Goal: Task Accomplishment & Management: Manage account settings

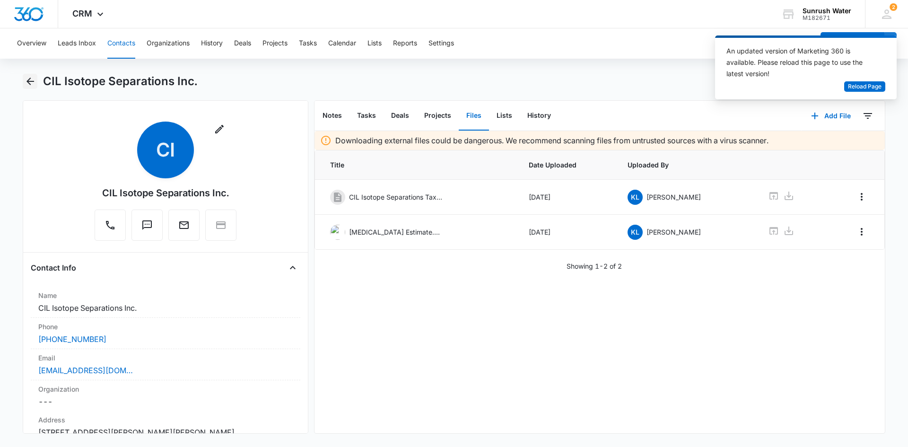
click at [25, 81] on icon "Back" at bounding box center [30, 81] width 11 height 11
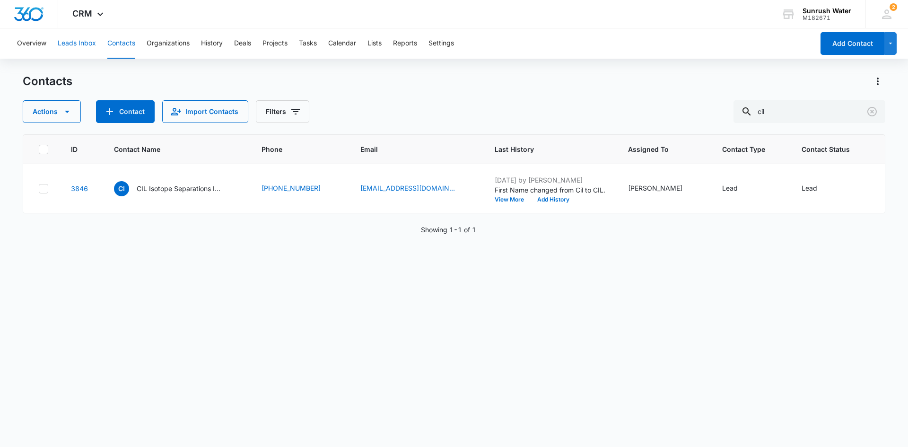
click at [80, 44] on button "Leads Inbox" at bounding box center [77, 43] width 38 height 30
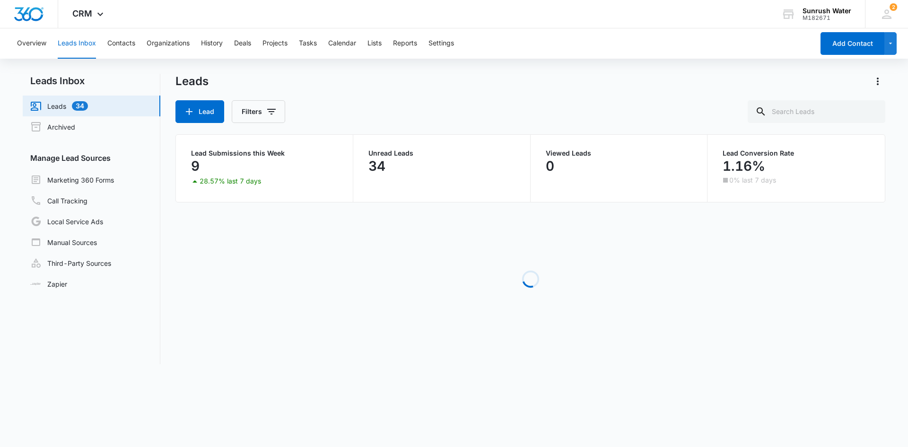
click at [136, 46] on div "Overview Leads Inbox Contacts Organizations History Deals Projects Tasks Calend…" at bounding box center [412, 43] width 803 height 30
click at [133, 46] on button "Contacts" at bounding box center [121, 43] width 28 height 30
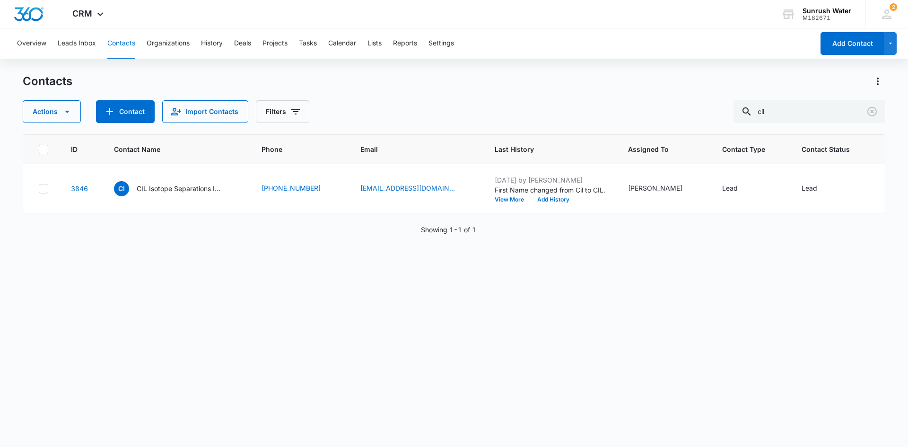
click at [124, 47] on button "Contacts" at bounding box center [121, 43] width 28 height 30
drag, startPoint x: 794, startPoint y: 108, endPoint x: 754, endPoint y: 119, distance: 41.2
click at [754, 119] on div "cil" at bounding box center [810, 111] width 152 height 23
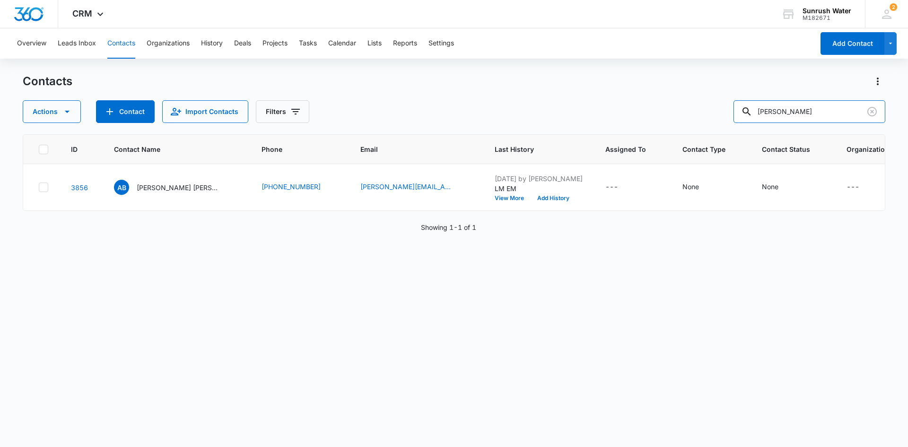
drag, startPoint x: 804, startPoint y: 111, endPoint x: 741, endPoint y: 119, distance: 63.9
click at [741, 119] on div "Actions Contact Import Contacts Filters ana" at bounding box center [454, 111] width 863 height 23
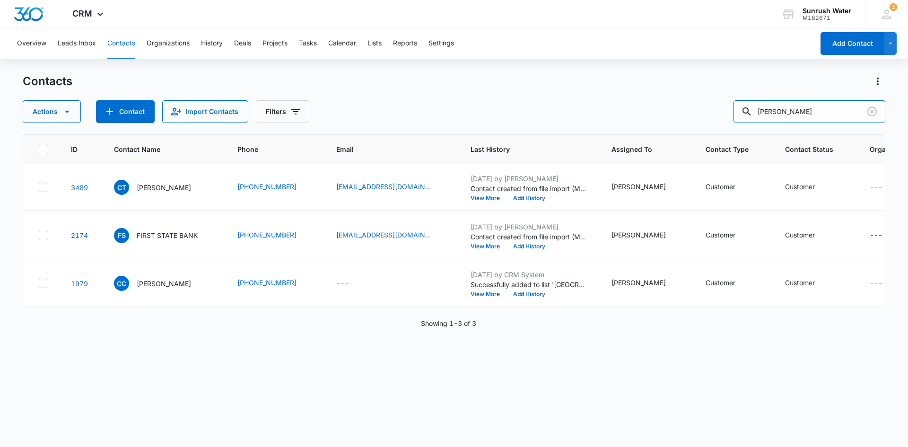
drag, startPoint x: 785, startPoint y: 116, endPoint x: 723, endPoint y: 118, distance: 62.0
click at [723, 118] on div "Actions Contact Import Contacts Filters Clinton" at bounding box center [454, 111] width 863 height 23
type input "Clermont"
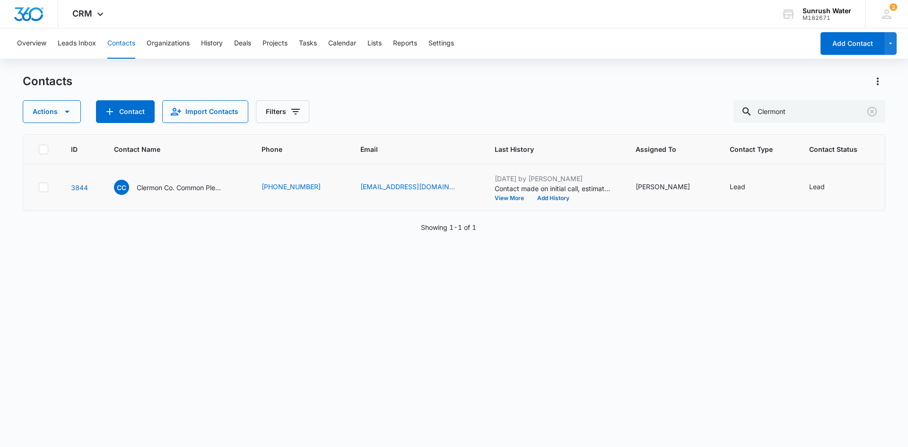
click at [167, 192] on td "CC Clermon Co. Common Pleas Court" at bounding box center [177, 187] width 148 height 47
click at [161, 193] on p "Clermon Co. Common Pleas Court" at bounding box center [179, 188] width 85 height 10
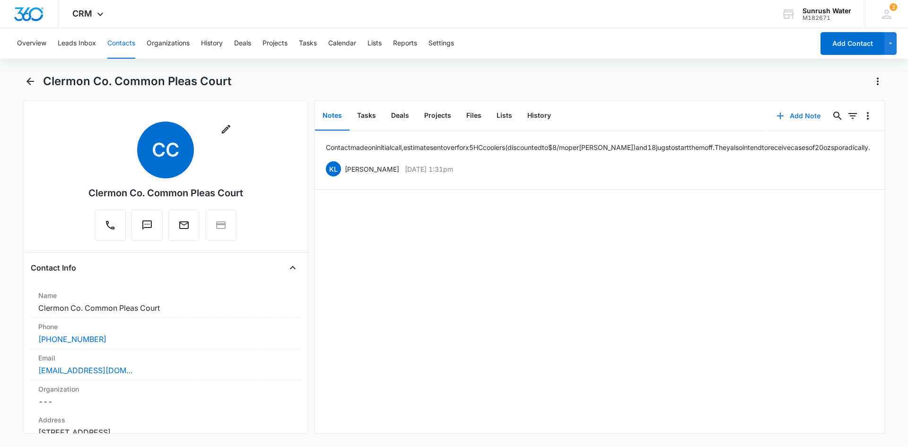
click at [787, 113] on button "Add Note" at bounding box center [798, 116] width 63 height 23
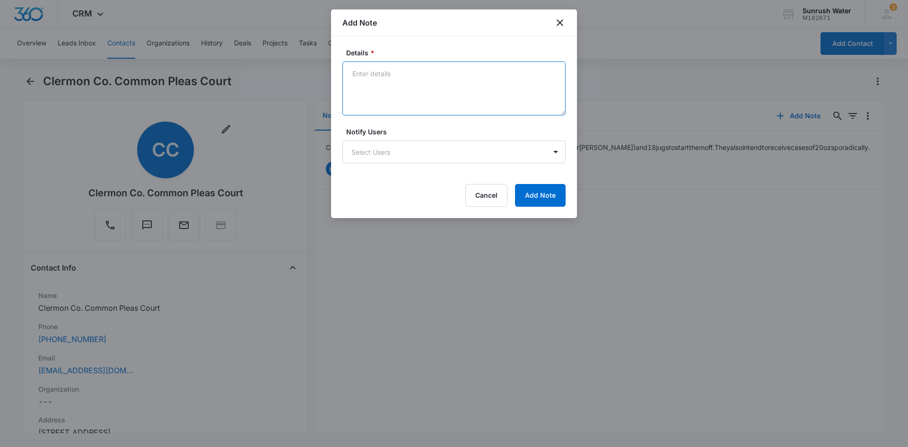
click at [429, 77] on textarea "Details *" at bounding box center [454, 89] width 223 height 54
type textarea "Email receipt confirmed on 8/5. Called to f/u today, LM asking for call back"
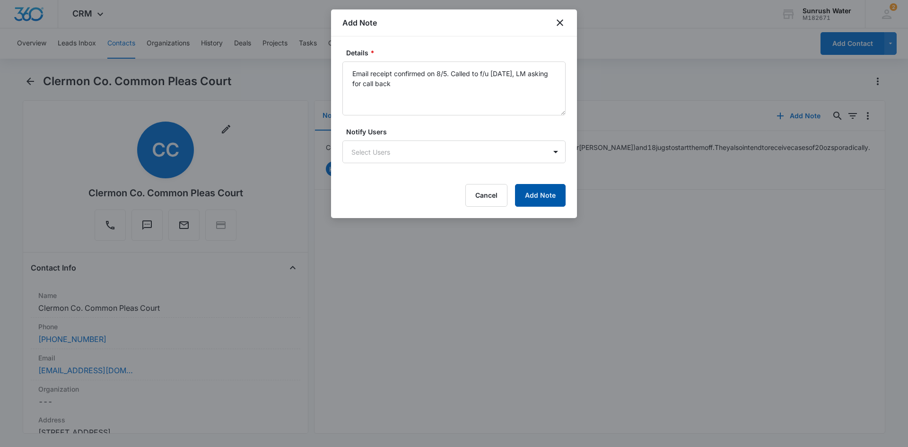
click at [524, 200] on button "Add Note" at bounding box center [540, 195] width 51 height 23
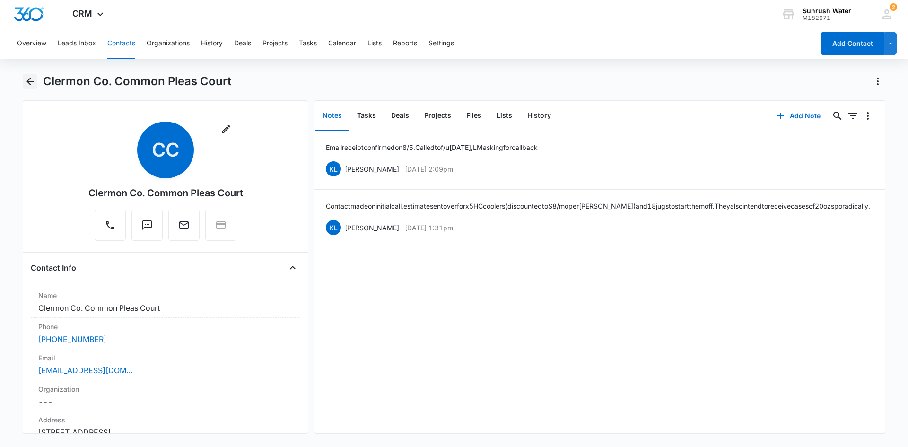
click at [29, 78] on icon "Back" at bounding box center [30, 81] width 11 height 11
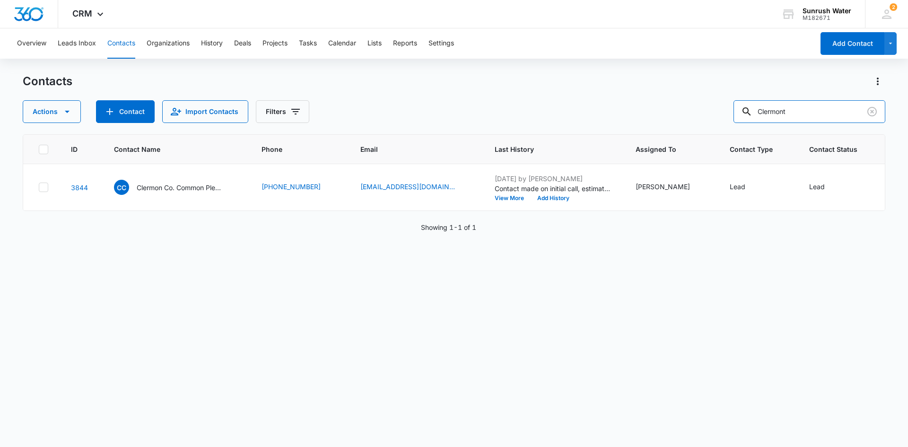
drag, startPoint x: 808, startPoint y: 119, endPoint x: 674, endPoint y: 115, distance: 133.9
click at [671, 115] on div "Actions Contact Import Contacts Filters Clermont" at bounding box center [454, 111] width 863 height 23
type input "Joyce"
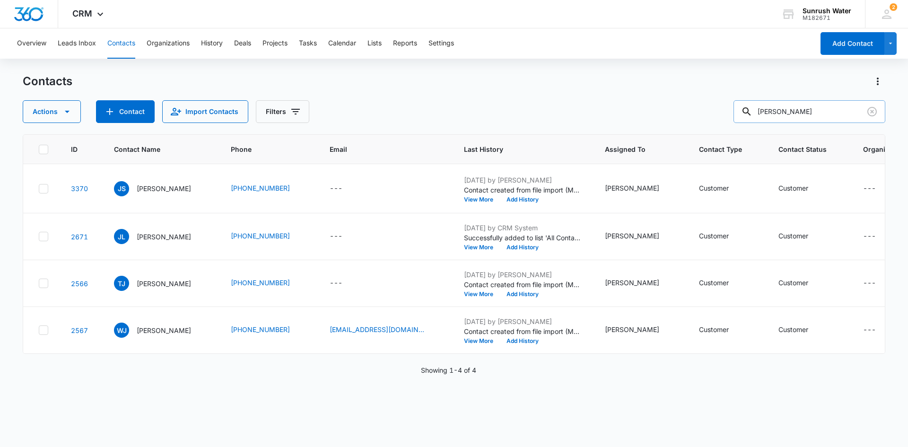
drag, startPoint x: 824, startPoint y: 114, endPoint x: 748, endPoint y: 109, distance: 75.9
click at [748, 109] on input "Joyce" at bounding box center [810, 111] width 152 height 23
click at [800, 109] on input "Joyce" at bounding box center [810, 111] width 152 height 23
click at [520, 60] on div "Overview Leads Inbox Contacts Organizations History Deals Projects Tasks Calend…" at bounding box center [454, 237] width 908 height 418
click at [360, 97] on div "Contacts Actions Contact Import Contacts Filters Joyce" at bounding box center [454, 98] width 863 height 49
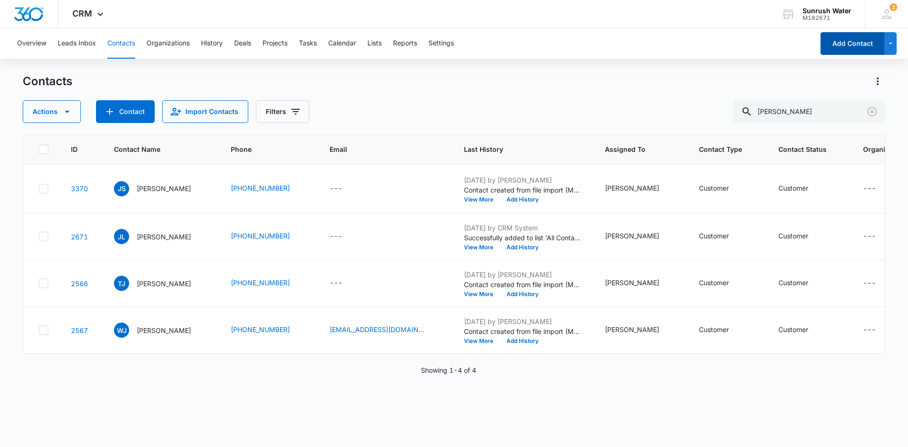
click at [879, 36] on button "Add Contact" at bounding box center [853, 43] width 64 height 23
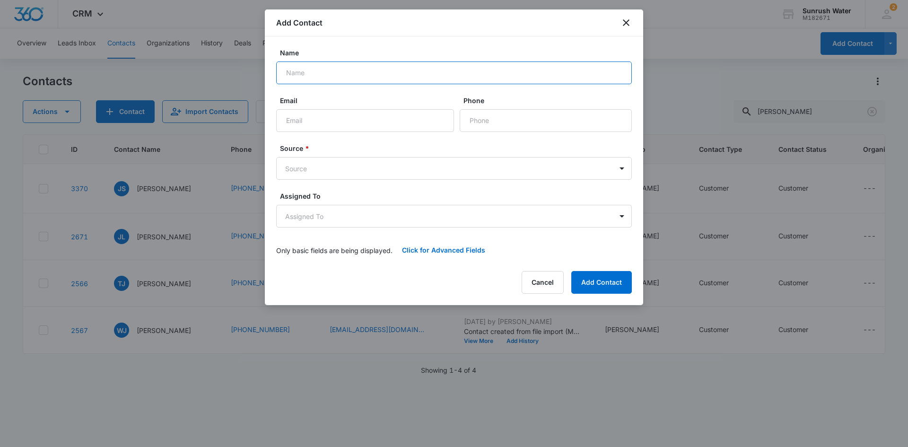
click at [475, 71] on input "Name" at bounding box center [454, 73] width 356 height 23
type input "Joyce Staab"
paste input "joyce.staab@gmail.com"
type input "joyce.staab@gmail.com"
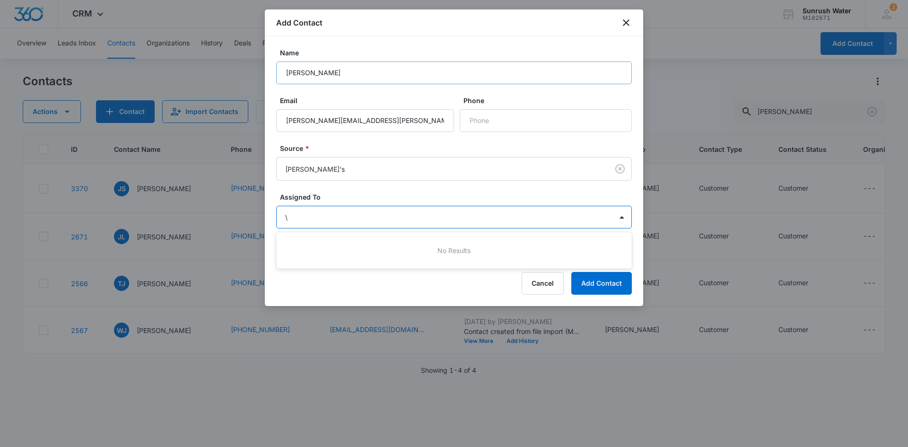
type input "\"
click at [596, 211] on body "CRM Apps Reputation Websites Forms CRM Email Social Content Ads Intelligence Fi…" at bounding box center [454, 223] width 908 height 447
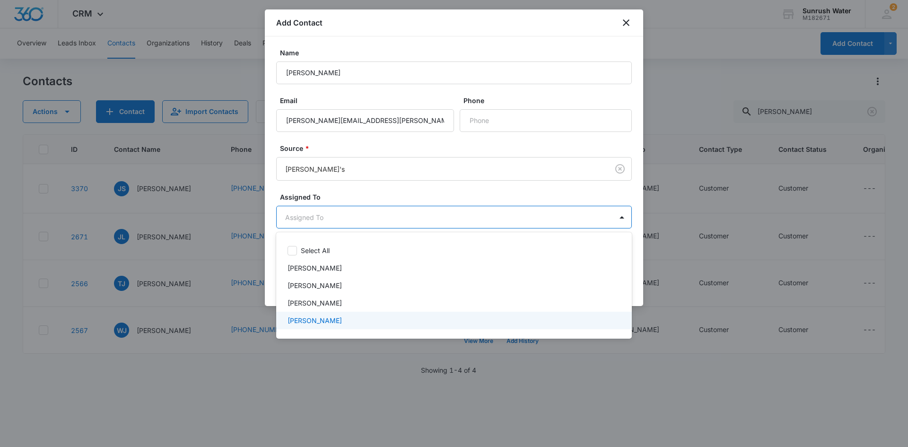
click at [494, 315] on div "Kayla Lipscomb" at bounding box center [454, 321] width 356 height 18
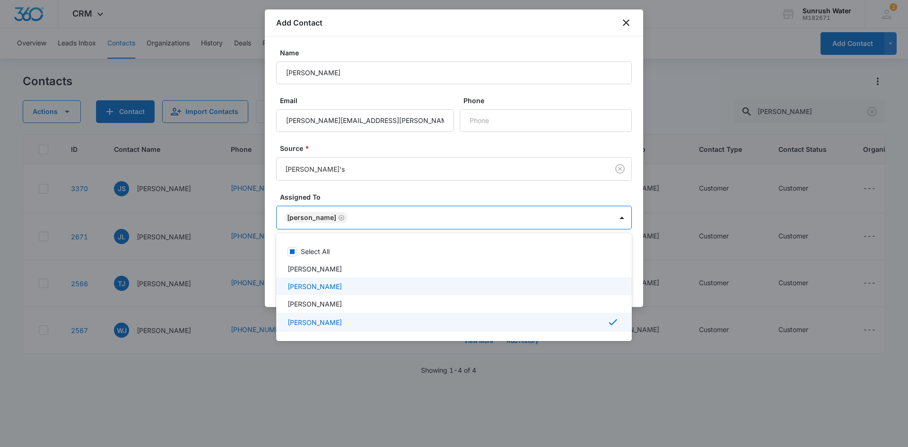
click at [478, 183] on div at bounding box center [454, 223] width 908 height 447
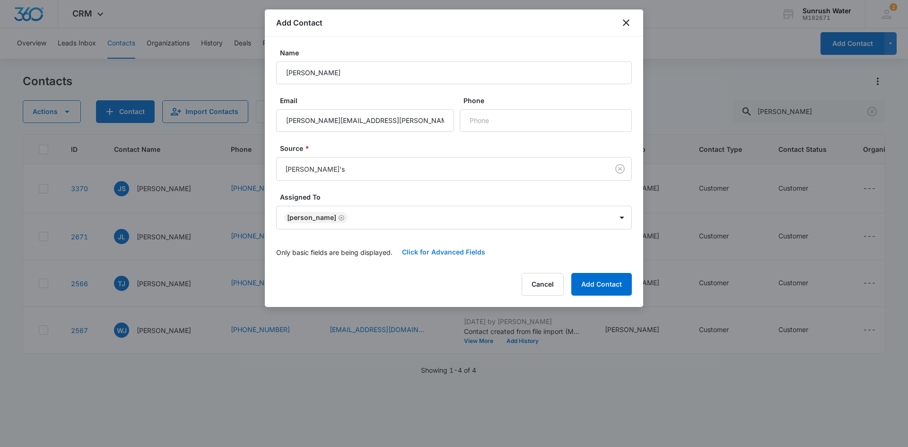
click at [446, 250] on button "Click for Advanced Fields" at bounding box center [444, 252] width 102 height 23
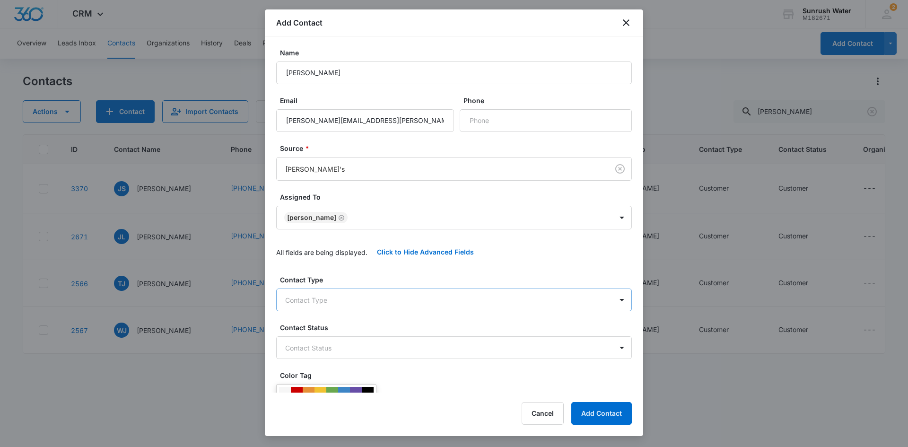
click at [396, 303] on body "CRM Apps Reputation Websites Forms CRM Email Social Content Ads Intelligence Fi…" at bounding box center [454, 223] width 908 height 447
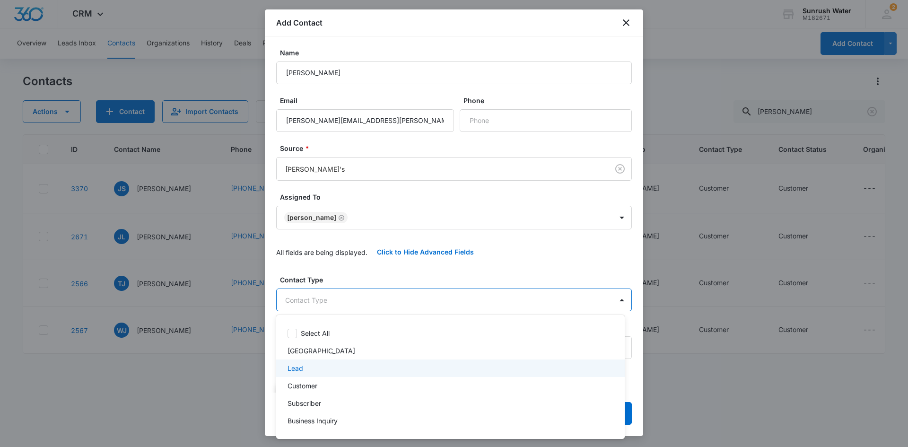
click at [376, 372] on div "Lead" at bounding box center [450, 368] width 324 height 10
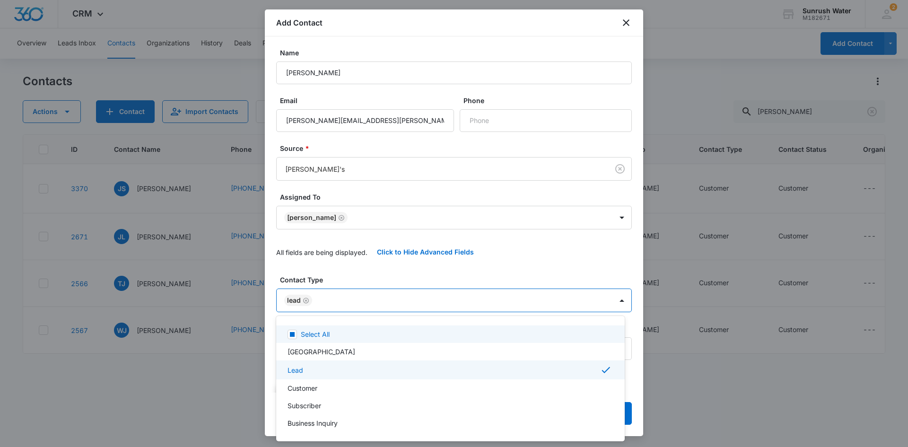
click at [411, 283] on div at bounding box center [454, 223] width 908 height 447
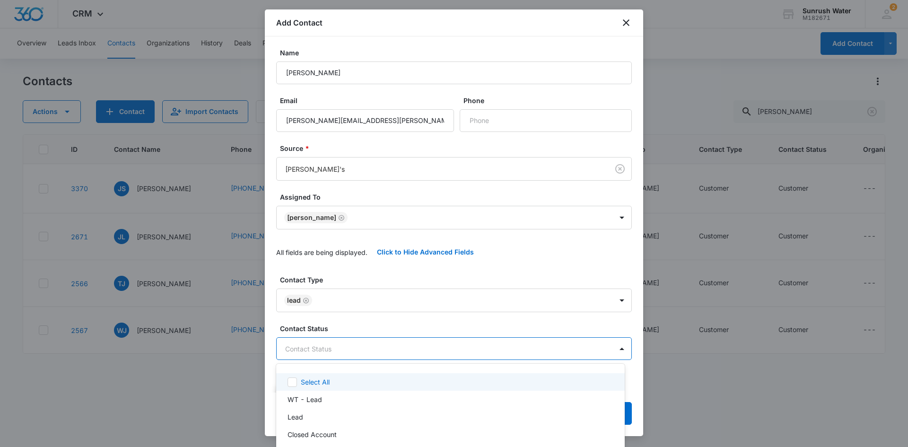
click at [385, 360] on body "CRM Apps Reputation Websites Forms CRM Email Social Content Ads Intelligence Fi…" at bounding box center [454, 223] width 908 height 447
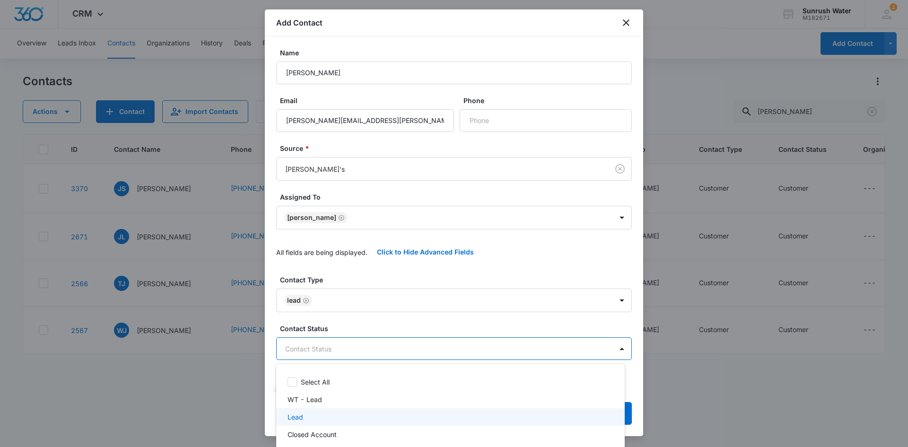
click at [364, 417] on div "Lead" at bounding box center [450, 417] width 324 height 10
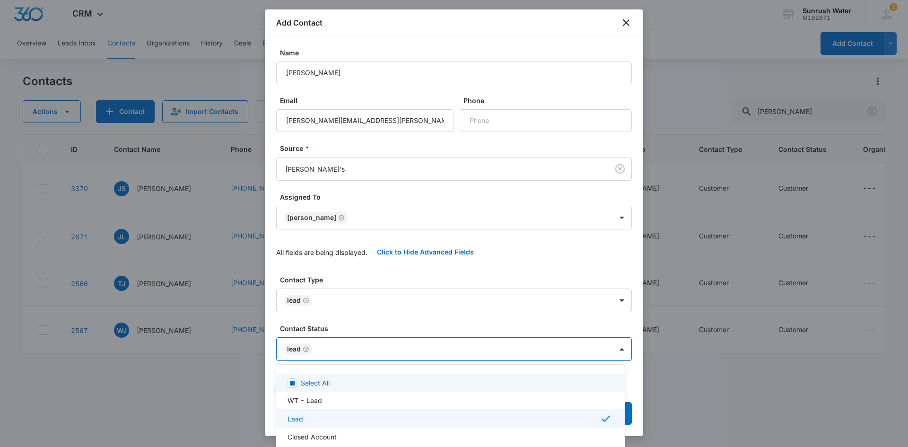
click at [388, 326] on div at bounding box center [454, 223] width 908 height 447
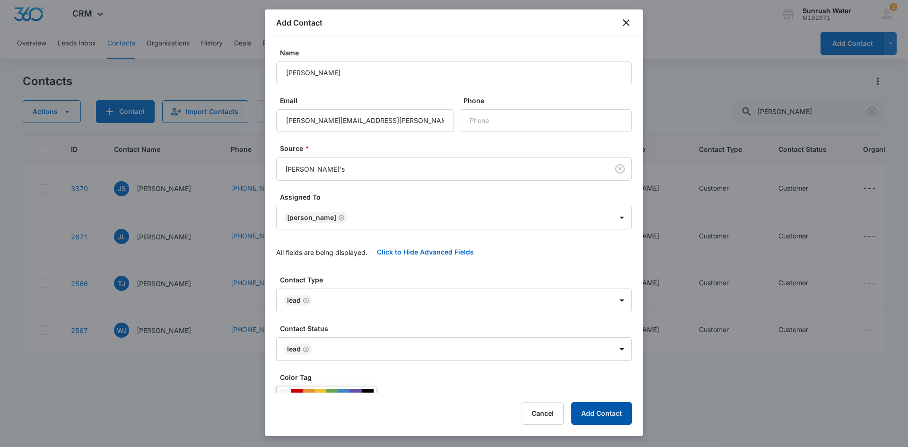
click at [584, 410] on button "Add Contact" at bounding box center [602, 413] width 61 height 23
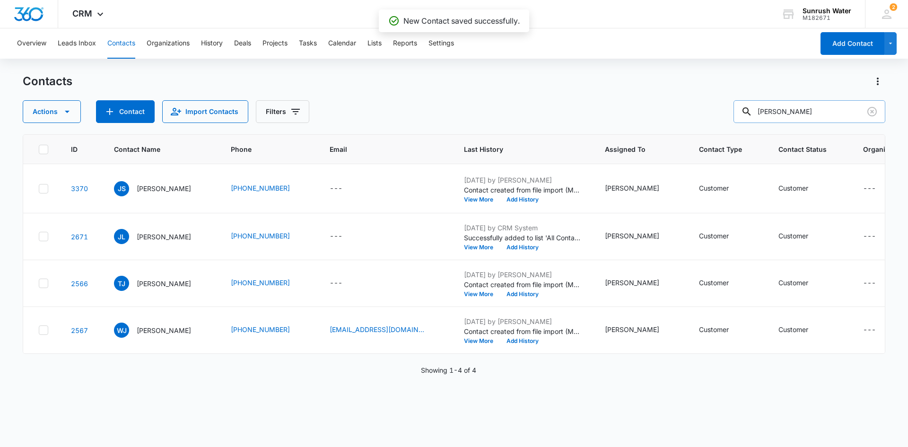
click at [826, 115] on input "Joyce" at bounding box center [810, 111] width 152 height 23
type input "Joyce Staab"
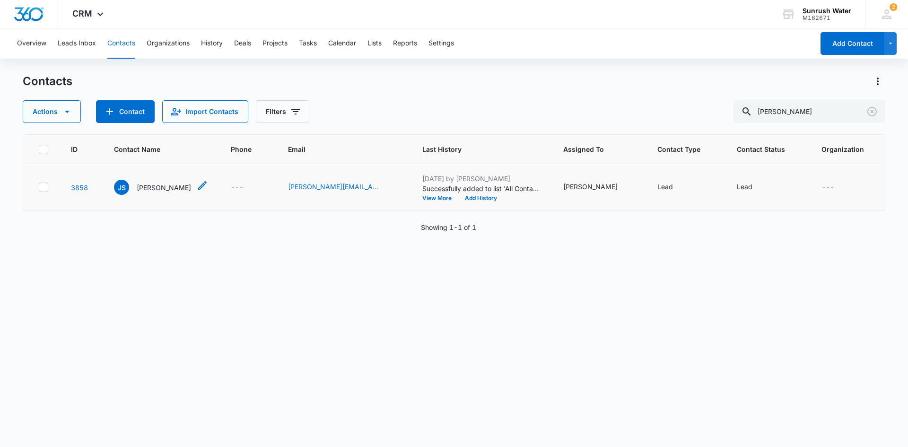
click at [167, 183] on p "Joyce Staab" at bounding box center [164, 188] width 54 height 10
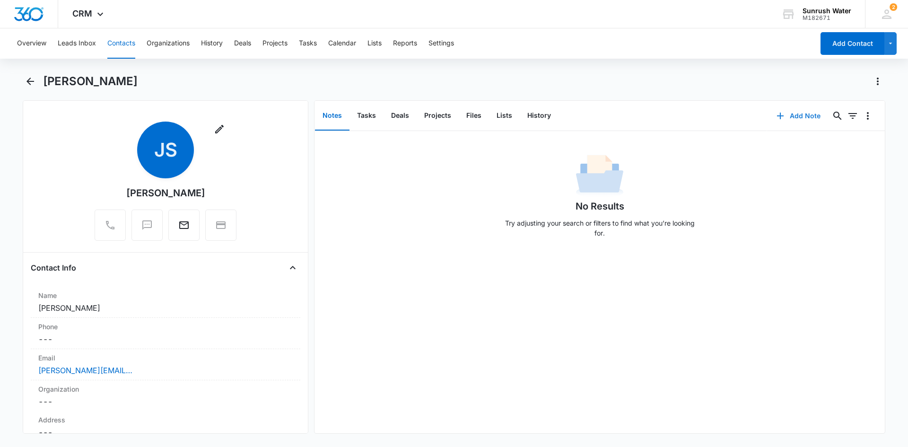
click at [789, 112] on button "Add Note" at bounding box center [798, 116] width 63 height 23
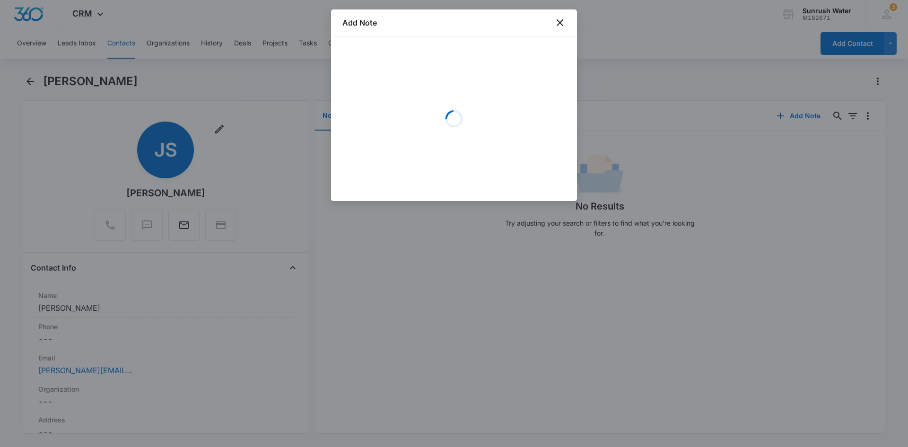
click at [498, 119] on div "Loading" at bounding box center [454, 119] width 223 height 142
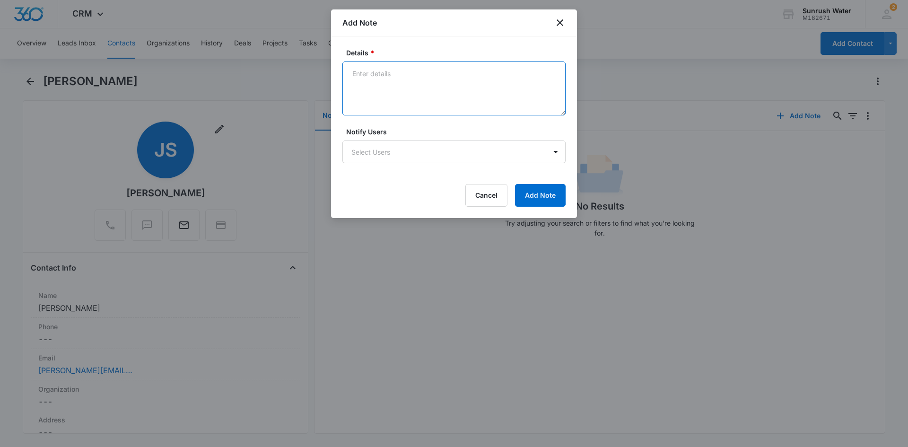
click at [497, 108] on textarea "Details *" at bounding box center [454, 89] width 223 height 54
paste textarea "Initial contact made via email. Only 1 email has been received, no calls have b…"
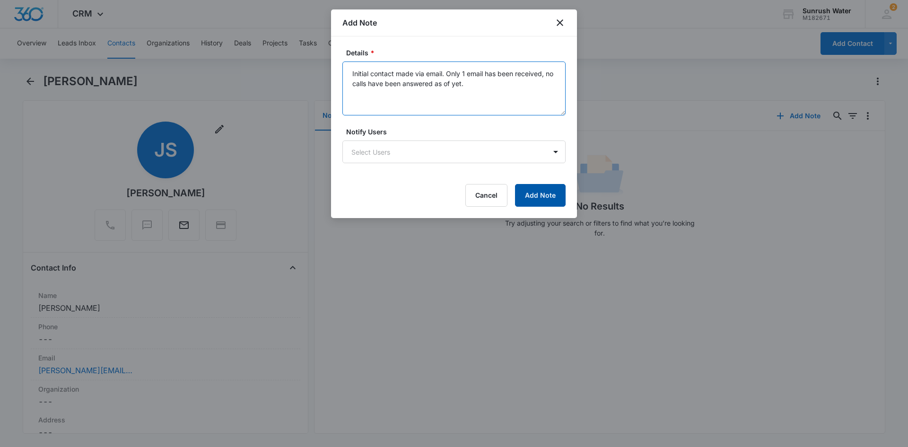
type textarea "Initial contact made via email. Only 1 email has been received, no calls have b…"
click at [541, 194] on button "Add Note" at bounding box center [540, 195] width 51 height 23
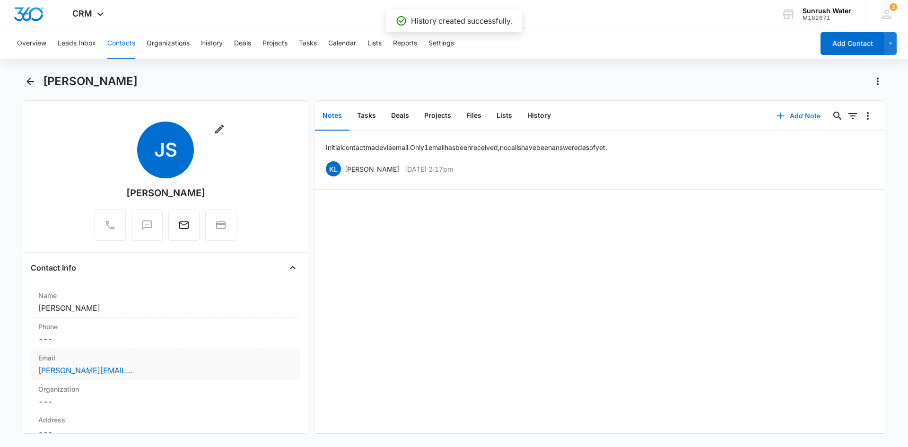
scroll to position [95, 0]
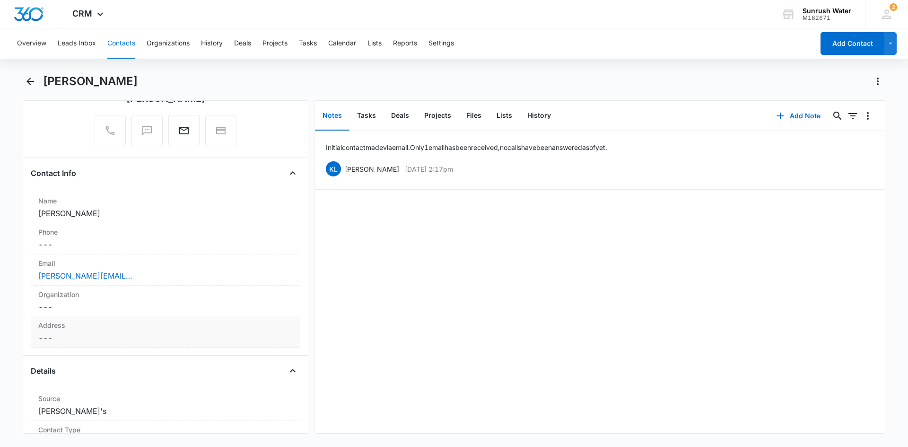
click at [160, 319] on div "Address Cancel Save Changes ---" at bounding box center [166, 332] width 270 height 31
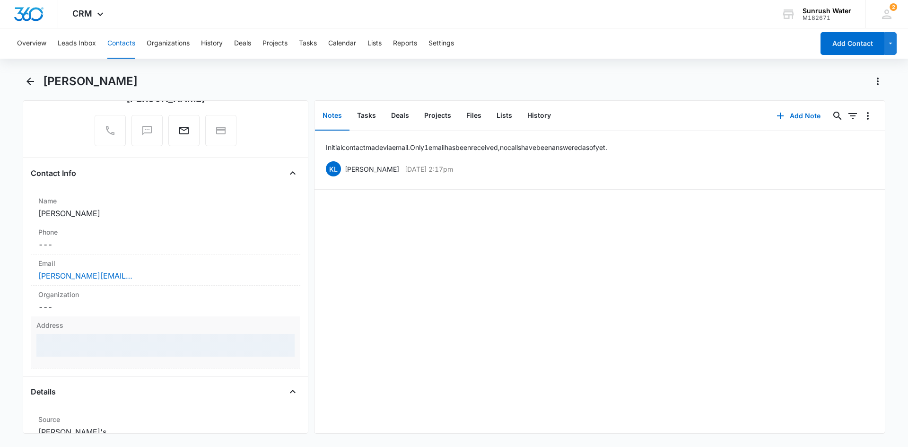
click at [143, 345] on div at bounding box center [165, 345] width 258 height 23
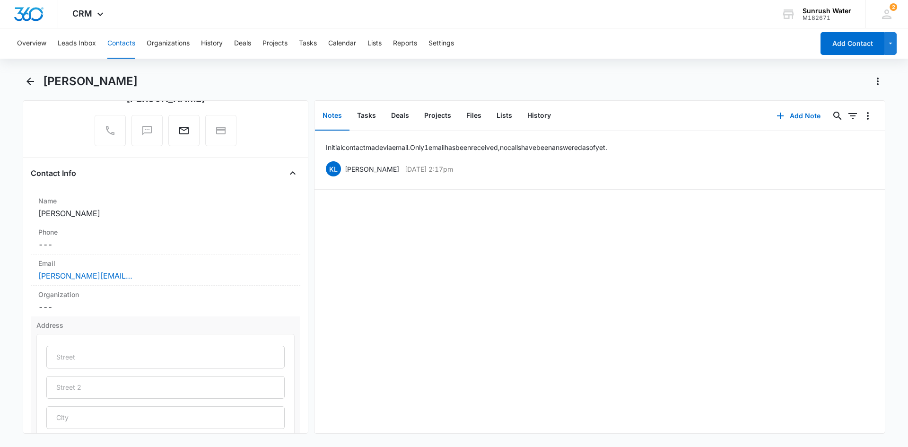
click at [143, 345] on div at bounding box center [165, 431] width 258 height 194
click at [141, 352] on input "text" at bounding box center [165, 357] width 238 height 23
type input "249 W 5th Street"
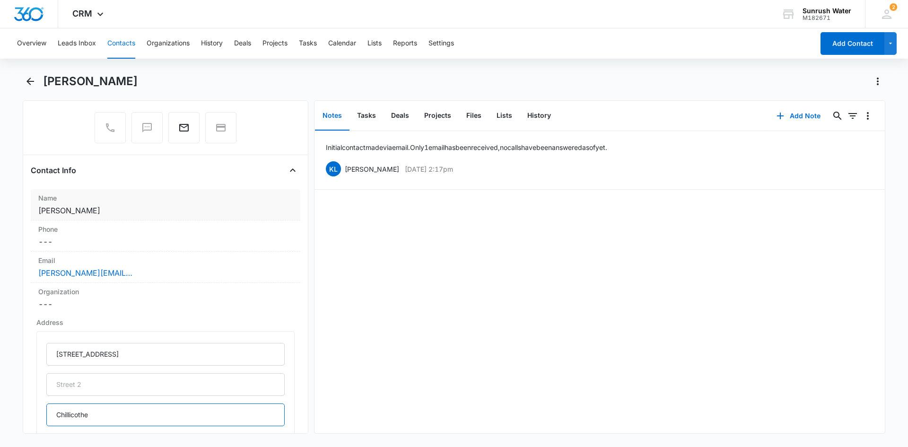
type input "Chillicothe"
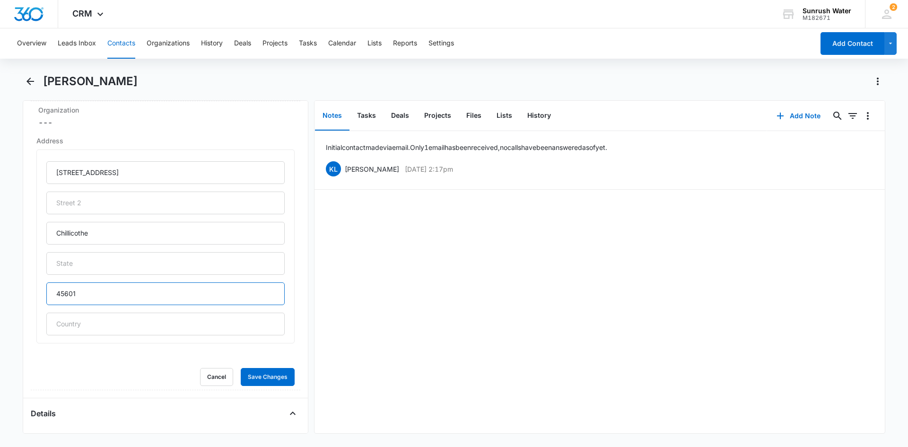
type input "45601"
type input "OH"
type input "s"
type input "USA"
click at [241, 368] on button "Save Changes" at bounding box center [268, 377] width 54 height 18
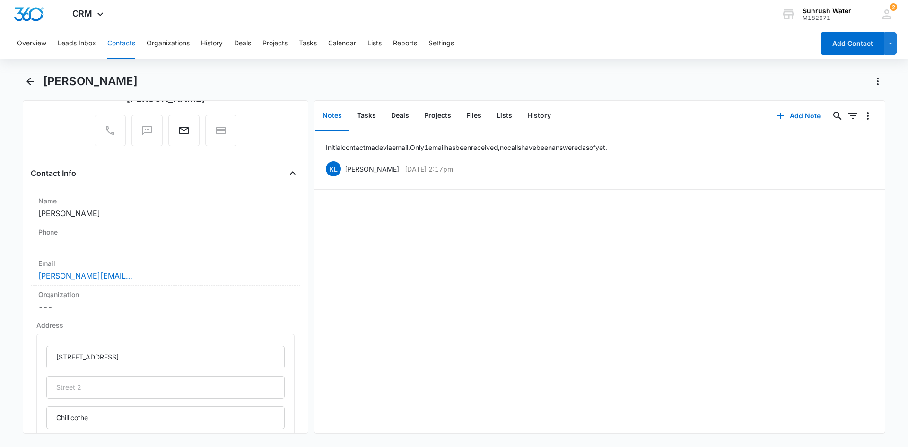
scroll to position [0, 0]
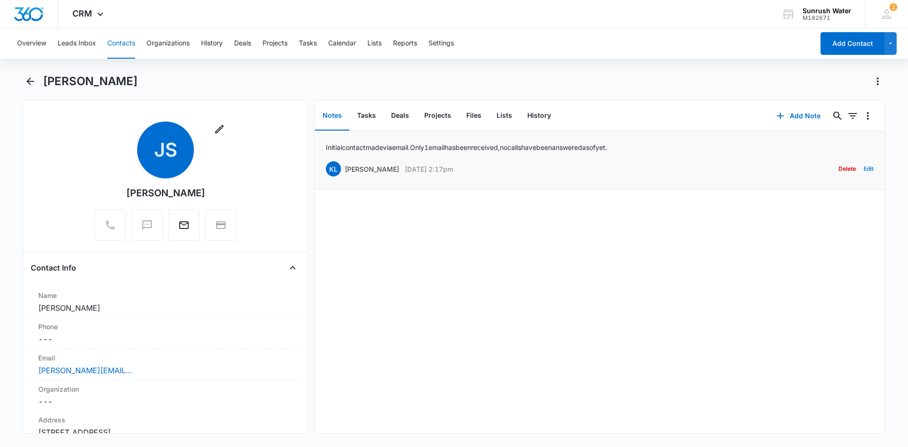
click at [864, 169] on button "Edit" at bounding box center [869, 169] width 10 height 18
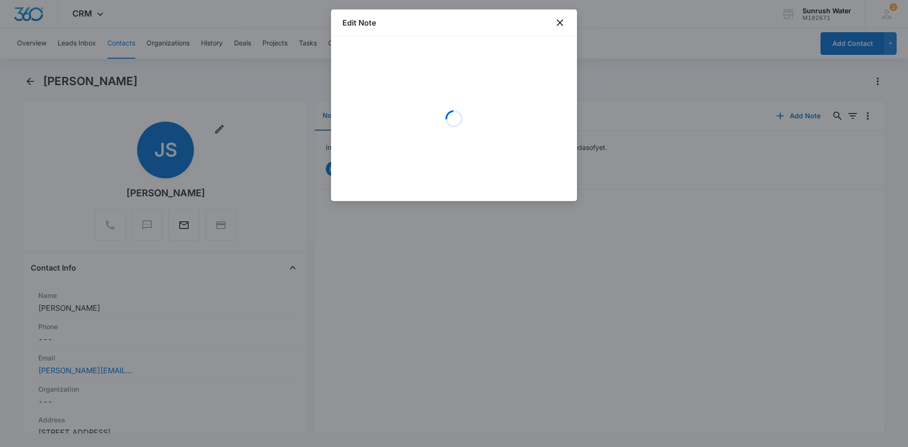
click at [555, 134] on div "Loading" at bounding box center [454, 119] width 223 height 142
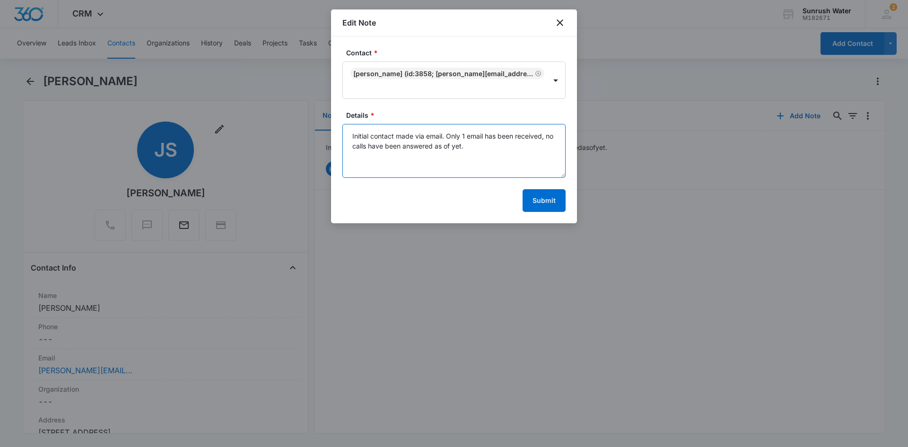
click at [555, 134] on textarea "Initial contact made via email. Only 1 email has been received, no calls have b…" at bounding box center [454, 151] width 223 height 54
type textarea "Initial contact made via email. Only 1 email has been received, no calls have b…"
click at [534, 189] on button "Submit" at bounding box center [544, 200] width 43 height 23
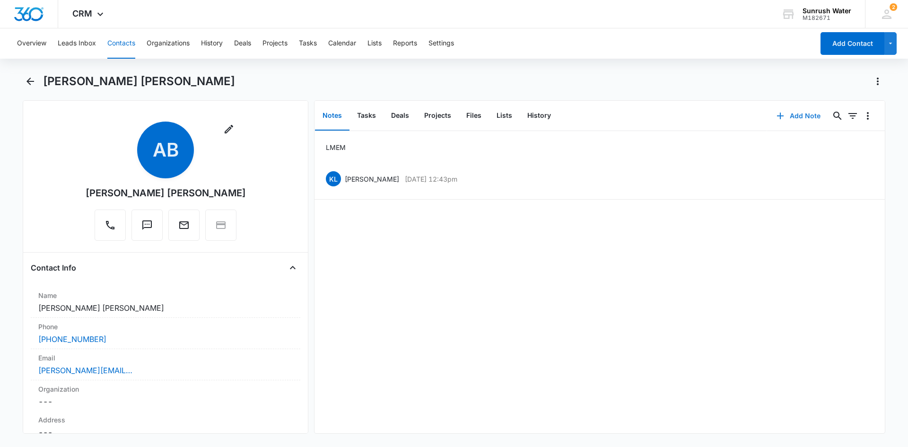
click at [798, 120] on button "Add Note" at bounding box center [798, 116] width 63 height 23
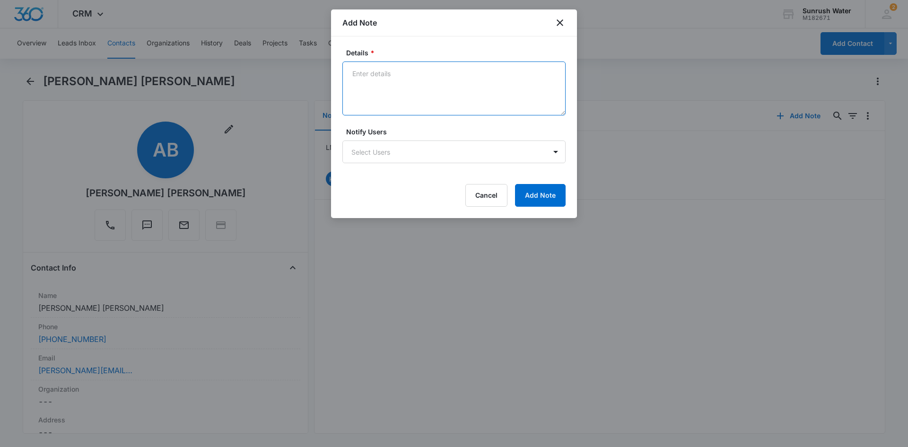
click at [472, 88] on textarea "Details *" at bounding box center [454, 89] width 223 height 54
type textarea "Customer is in New Hampshire, the state."
click at [558, 188] on button "Add Note" at bounding box center [540, 195] width 51 height 23
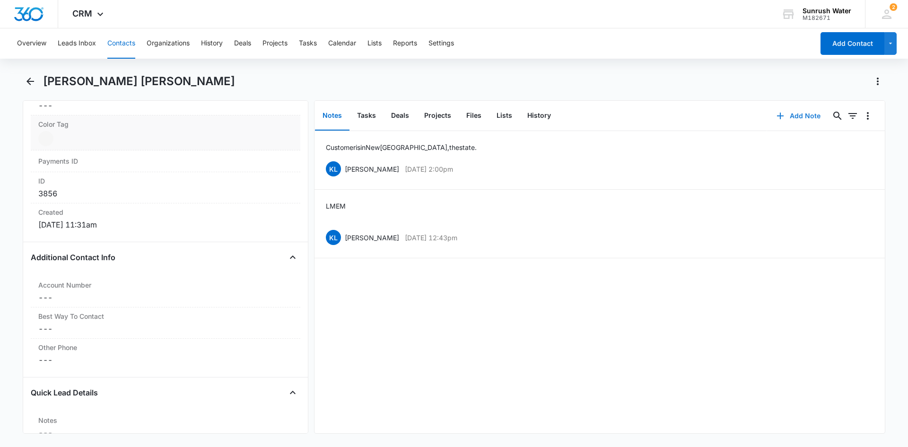
scroll to position [426, 0]
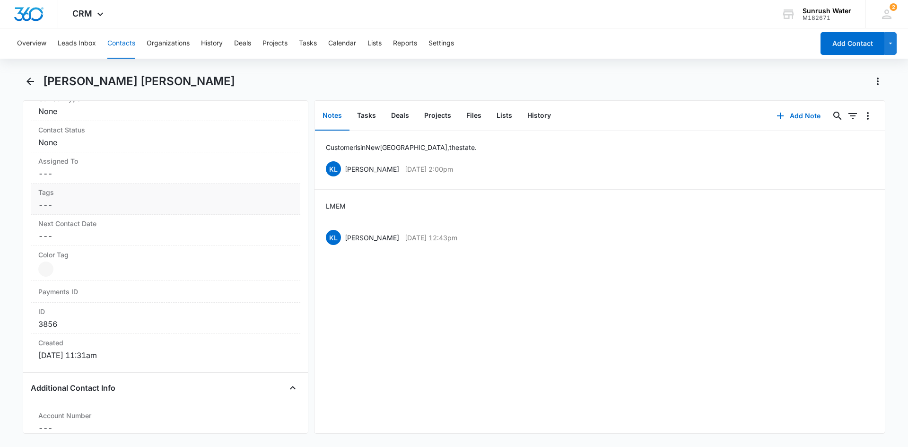
click at [124, 206] on dd "Cancel Save Changes ---" at bounding box center [165, 204] width 255 height 11
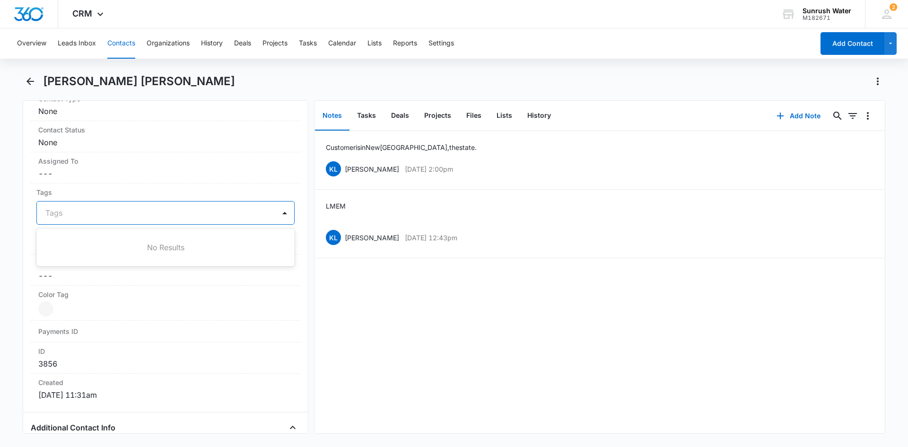
click at [124, 216] on div at bounding box center [159, 212] width 229 height 13
click at [203, 246] on button "Cancel" at bounding box center [216, 241] width 33 height 18
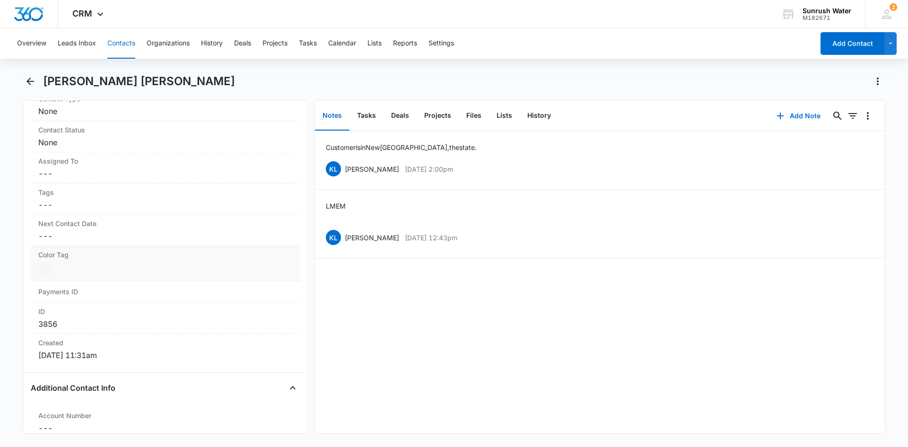
scroll to position [331, 0]
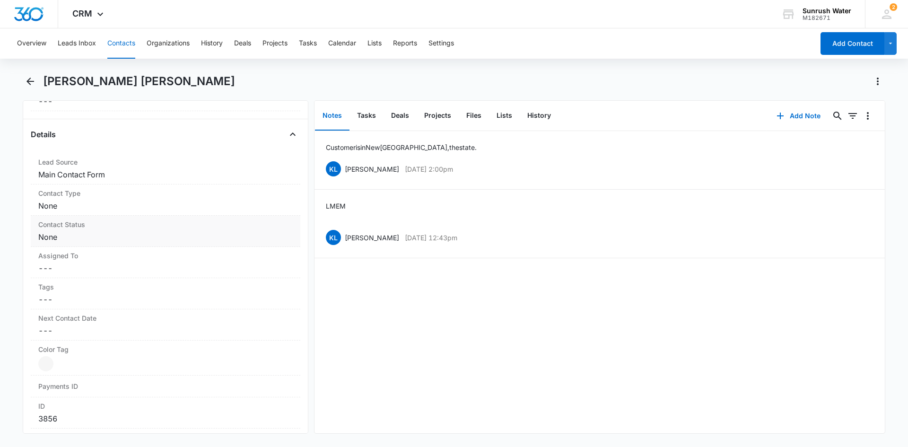
click at [118, 241] on dd "Cancel Save Changes None" at bounding box center [165, 236] width 255 height 11
click at [113, 268] on div "Cancel Save Changes" at bounding box center [165, 274] width 258 height 18
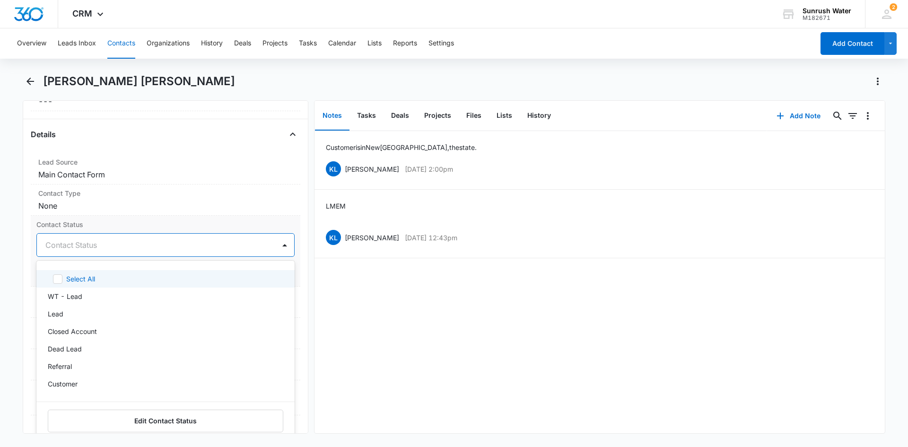
click at [126, 247] on div at bounding box center [154, 244] width 218 height 13
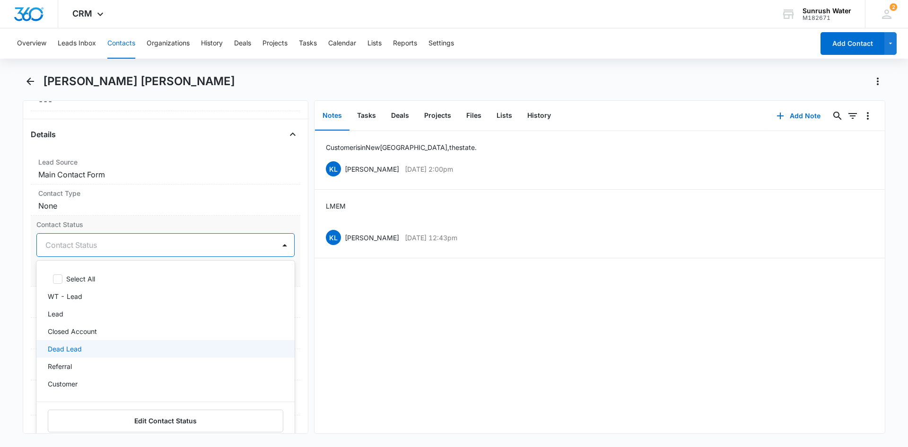
click at [101, 353] on div "Dead Lead" at bounding box center [165, 349] width 234 height 10
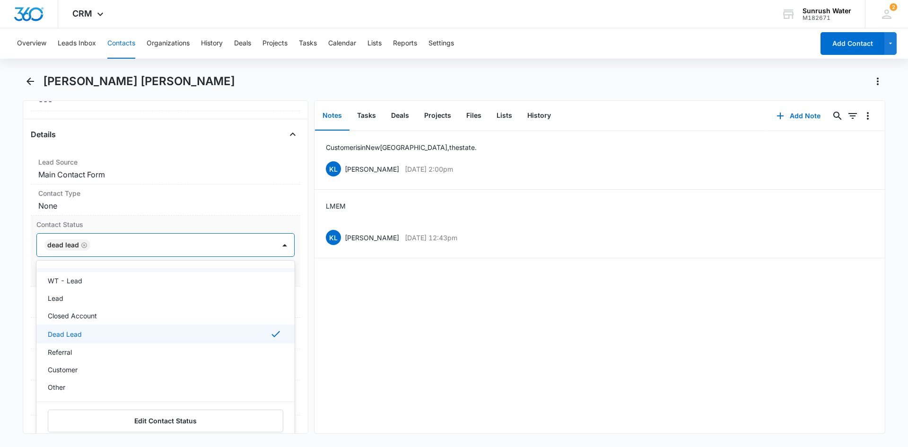
click at [161, 219] on div "Contact Status option Dead Lead, selected. 8 results available. Use Up and Down…" at bounding box center [166, 251] width 270 height 71
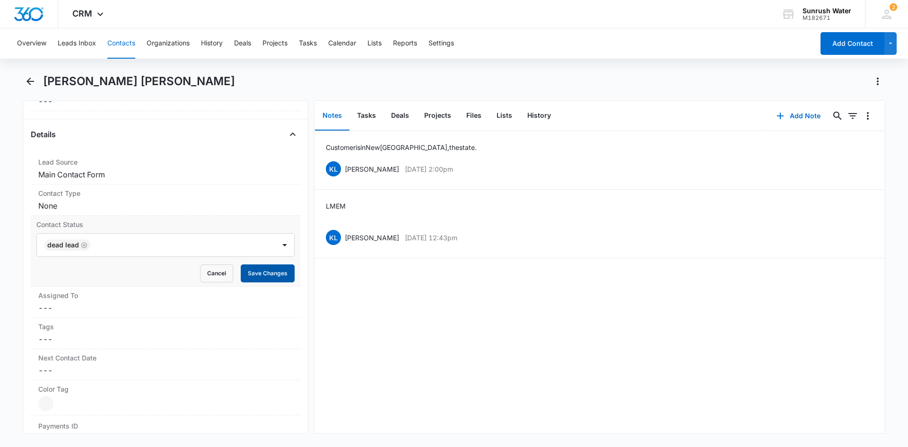
click at [250, 277] on button "Save Changes" at bounding box center [268, 274] width 54 height 18
click at [194, 207] on dd "Cancel Save Changes None" at bounding box center [165, 205] width 255 height 11
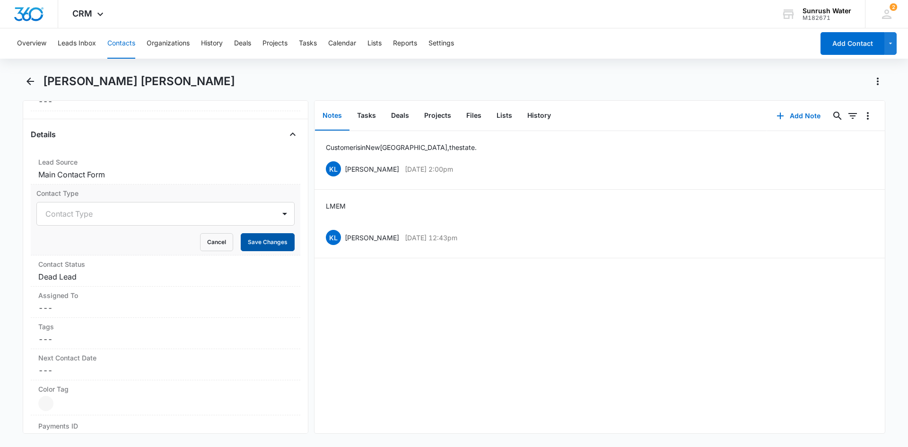
click at [257, 245] on button "Save Changes" at bounding box center [268, 242] width 54 height 18
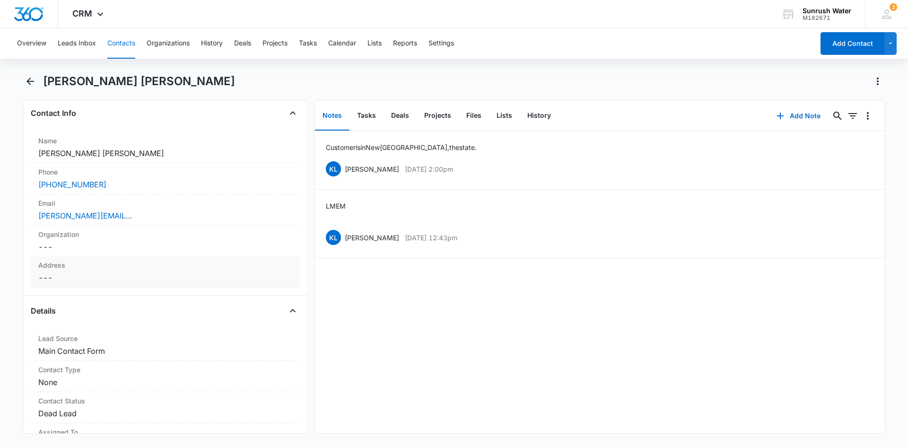
scroll to position [0, 0]
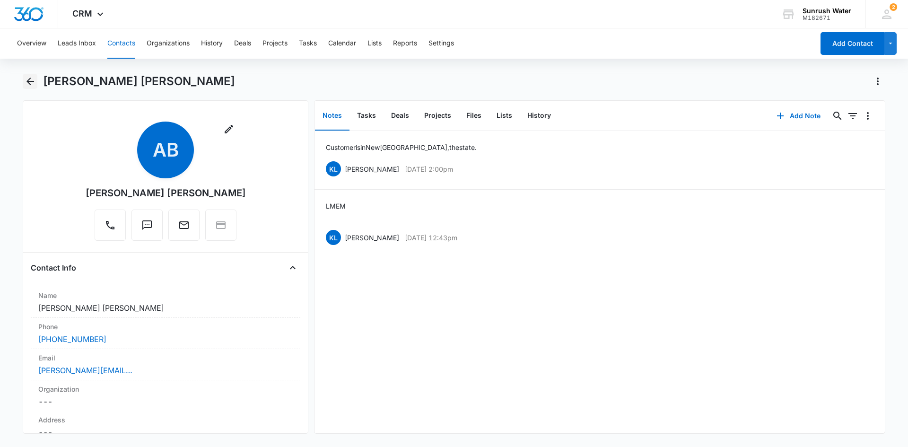
click at [31, 86] on icon "Back" at bounding box center [30, 81] width 11 height 11
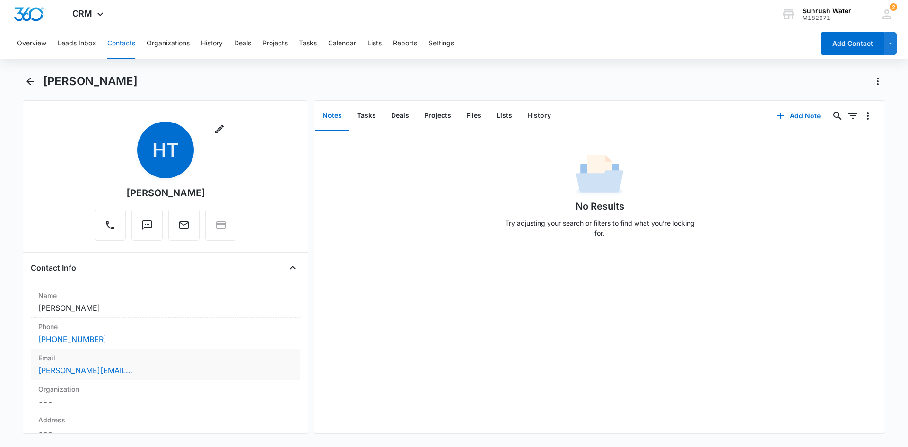
click at [245, 369] on div "hannah.tackett@genesisemployee.com" at bounding box center [165, 370] width 255 height 11
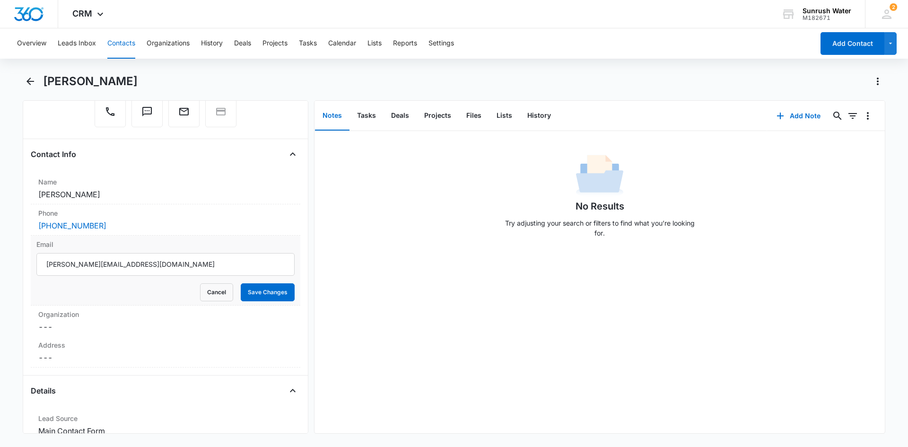
scroll to position [47, 0]
